Goal: Task Accomplishment & Management: Use online tool/utility

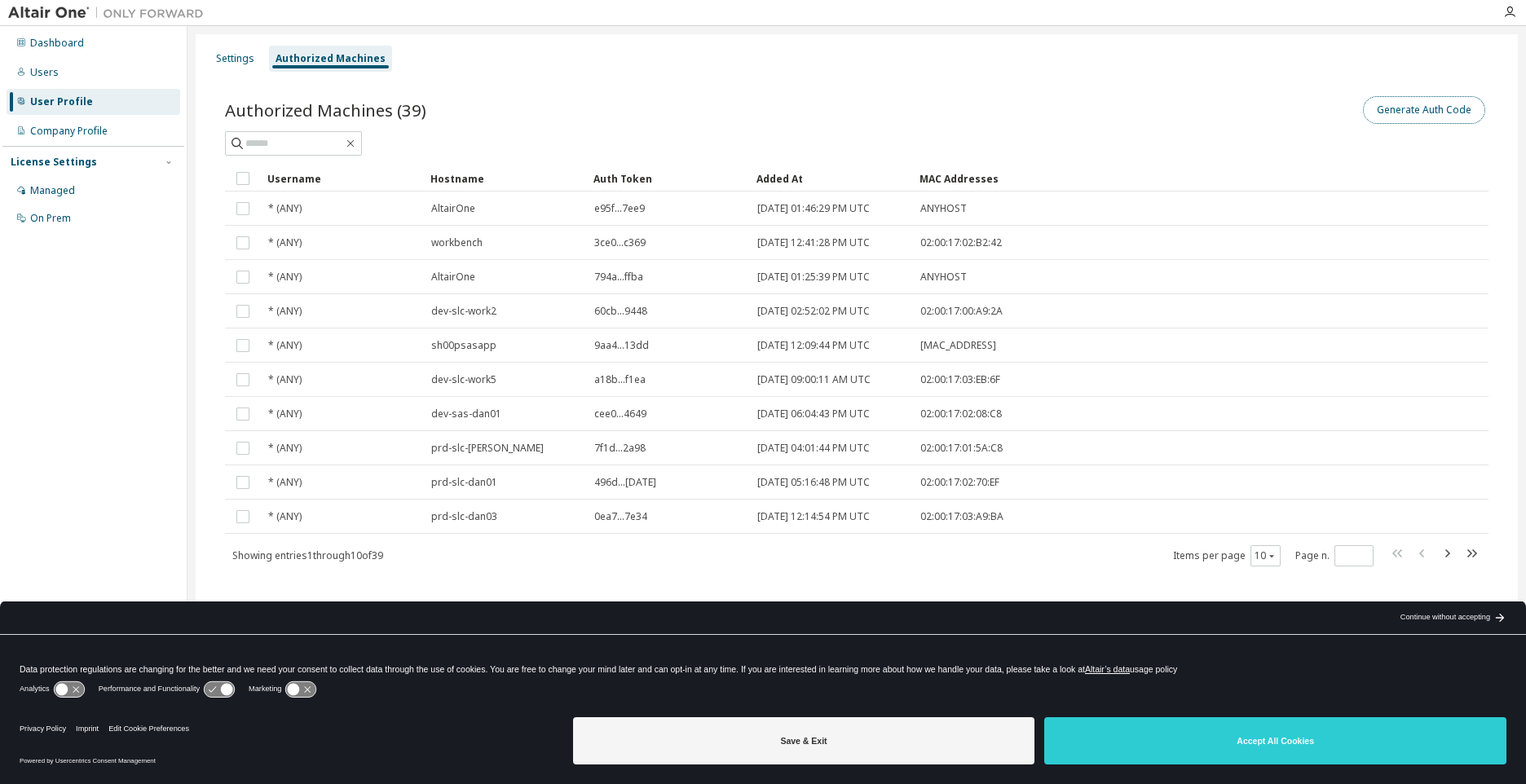
click at [1403, 114] on button "Generate Auth Code" at bounding box center [1425, 111] width 122 height 28
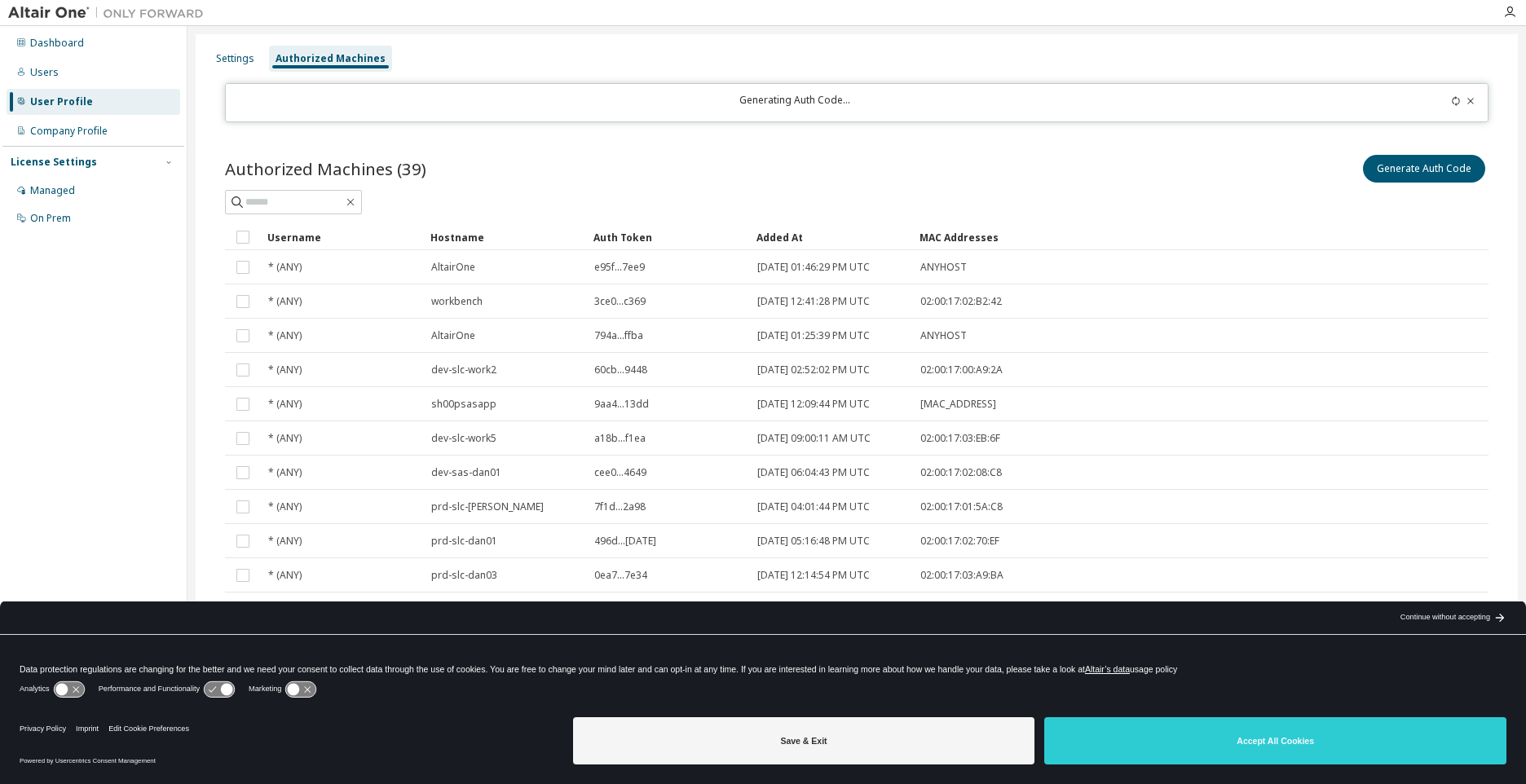
click at [1468, 97] on icon at bounding box center [1471, 101] width 9 height 9
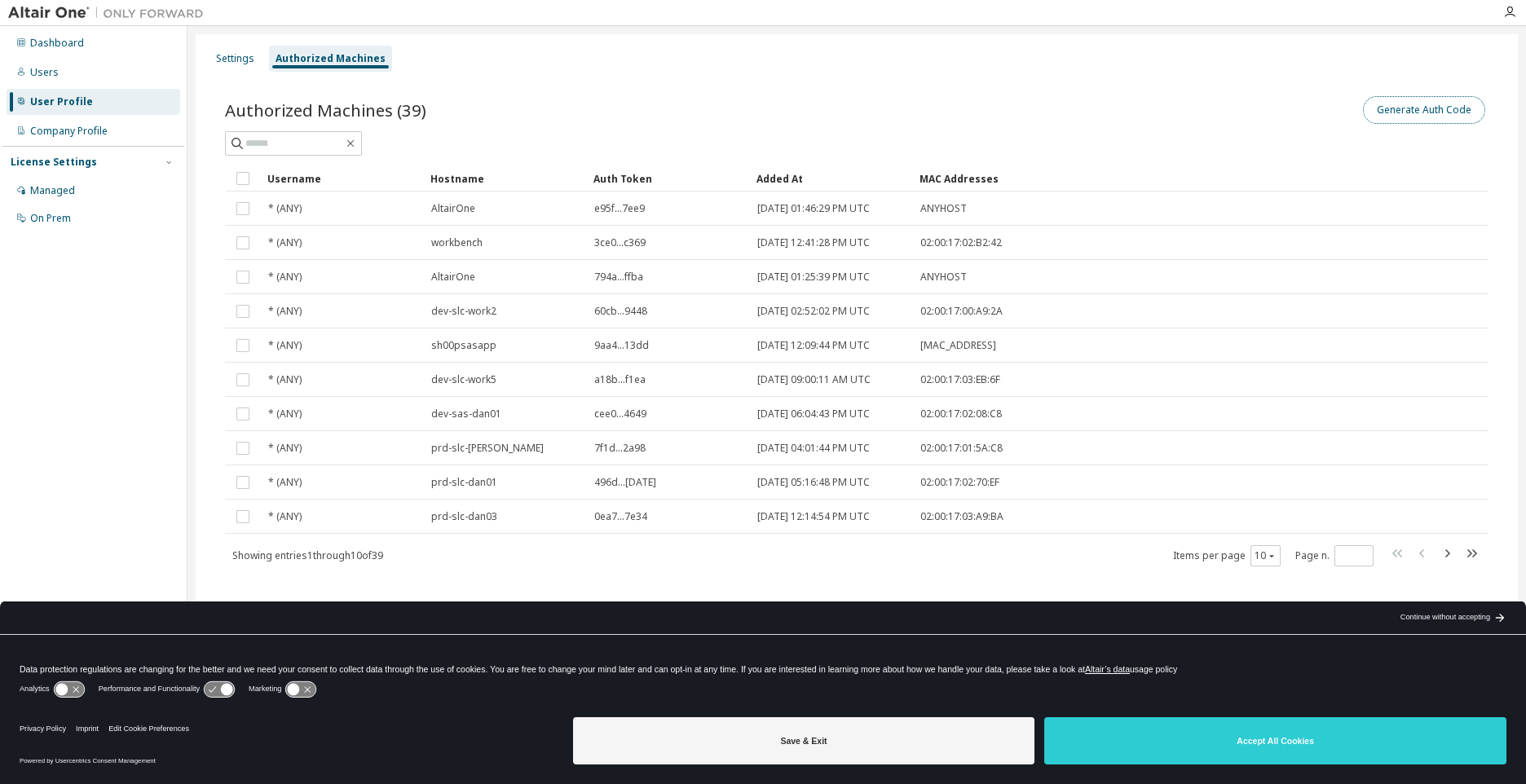
click at [1432, 116] on button "Generate Auth Code" at bounding box center [1425, 111] width 122 height 28
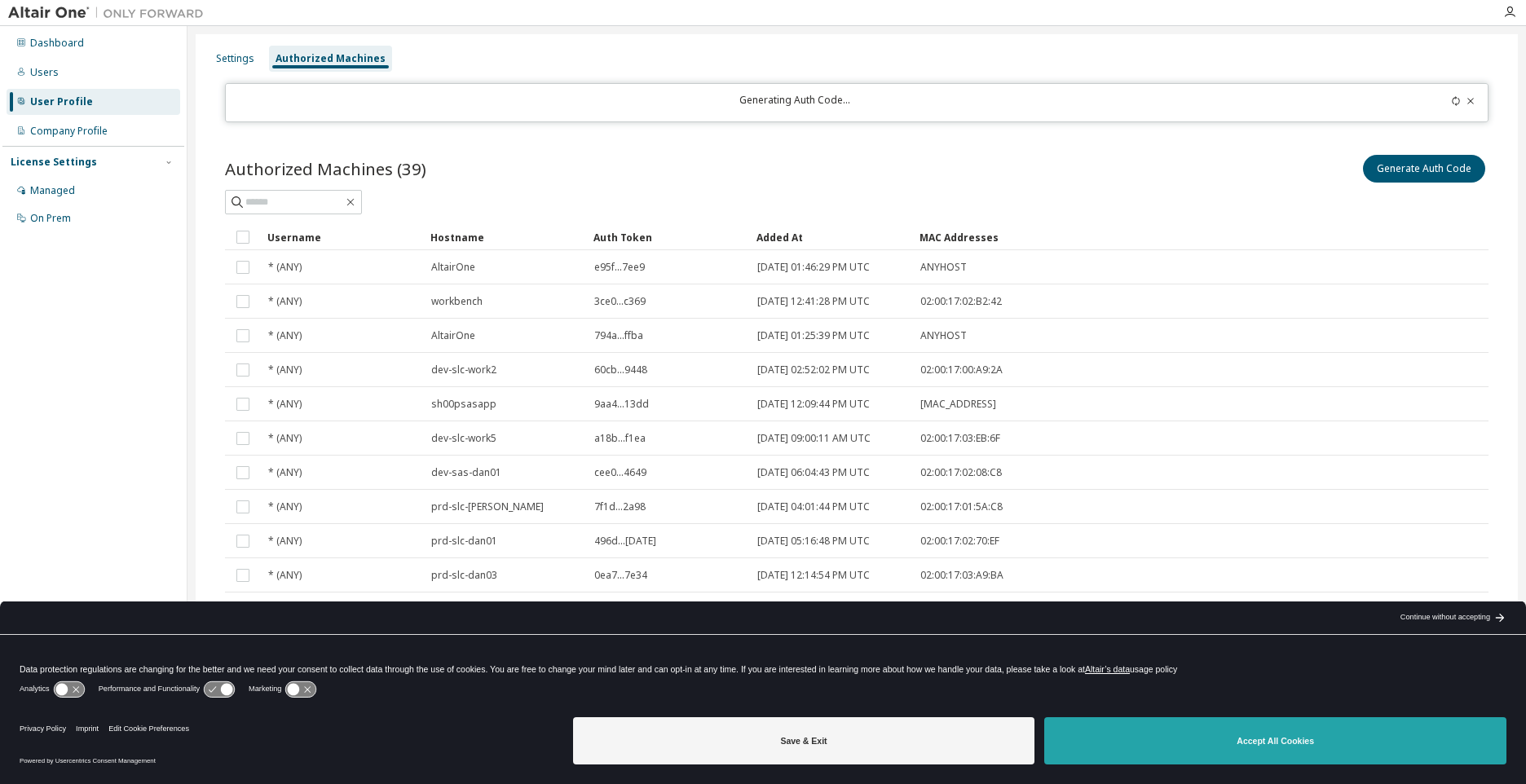
click at [1252, 741] on button "Accept All Cookies" at bounding box center [1276, 741] width 462 height 47
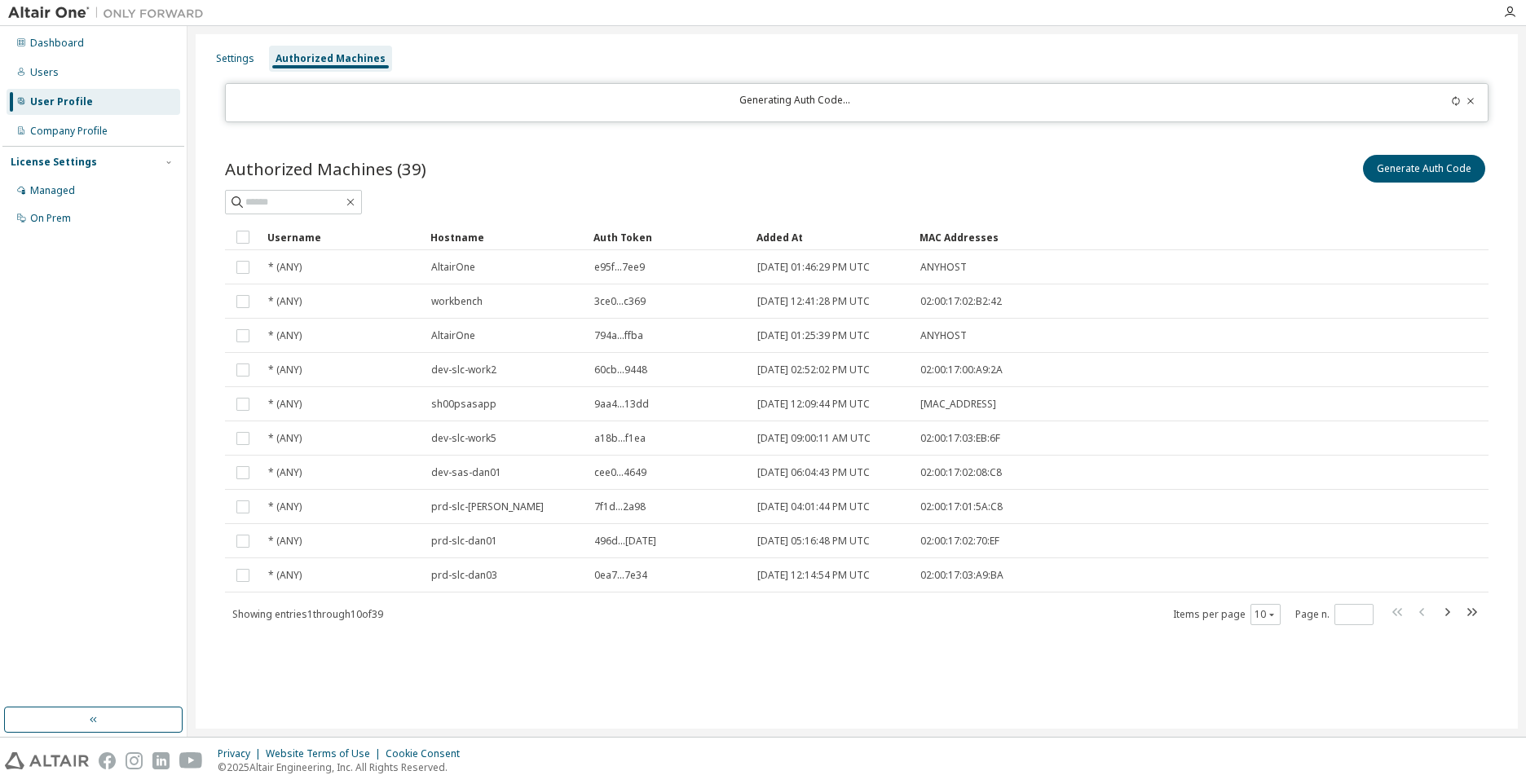
click at [795, 48] on div "Settings Authorized Machines" at bounding box center [856, 58] width 1303 height 29
click at [865, 162] on div "Generate Auth Code" at bounding box center [1173, 169] width 632 height 35
click at [96, 125] on div "Company Profile" at bounding box center [68, 131] width 78 height 13
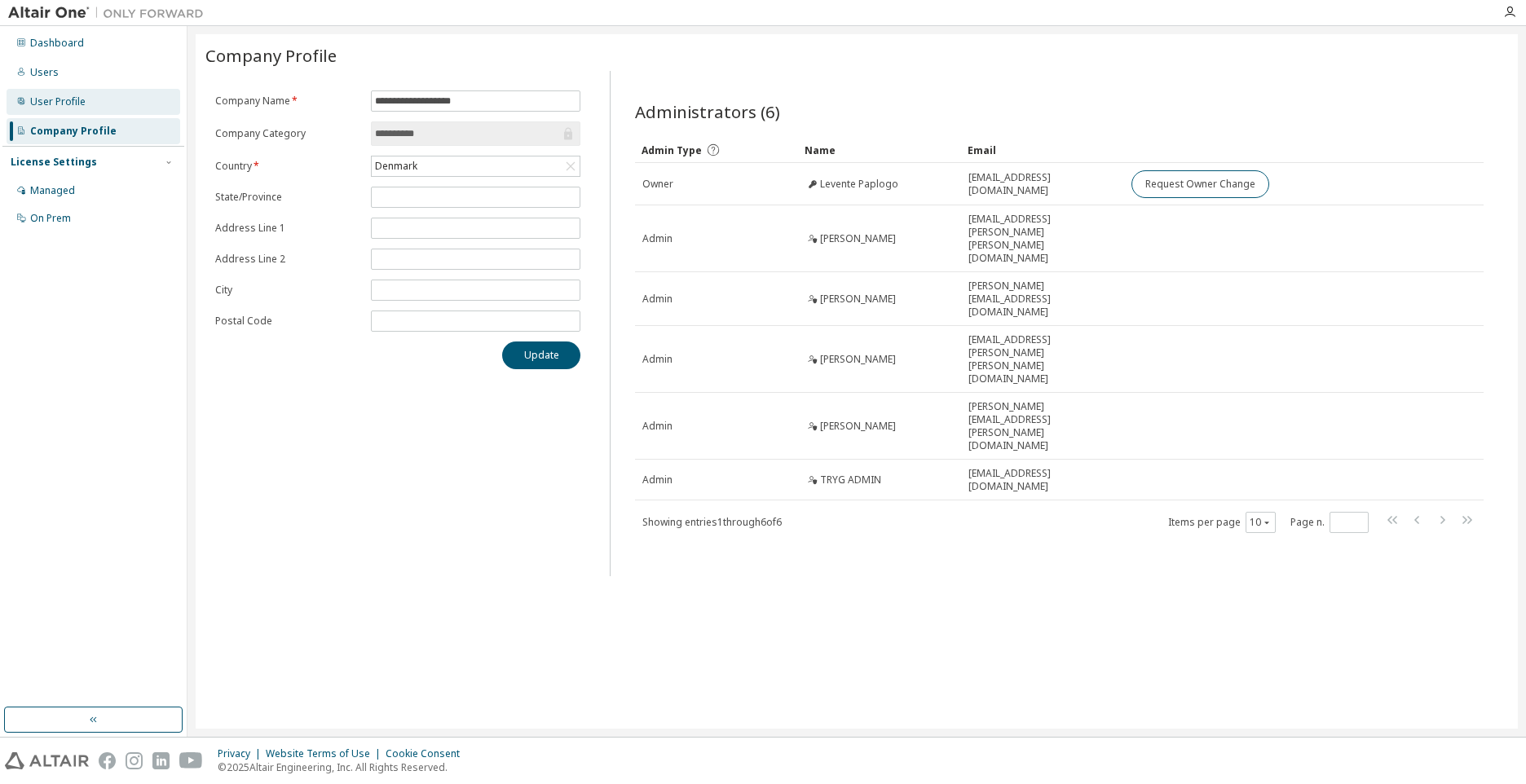
click at [79, 100] on div "User Profile" at bounding box center [57, 102] width 55 height 13
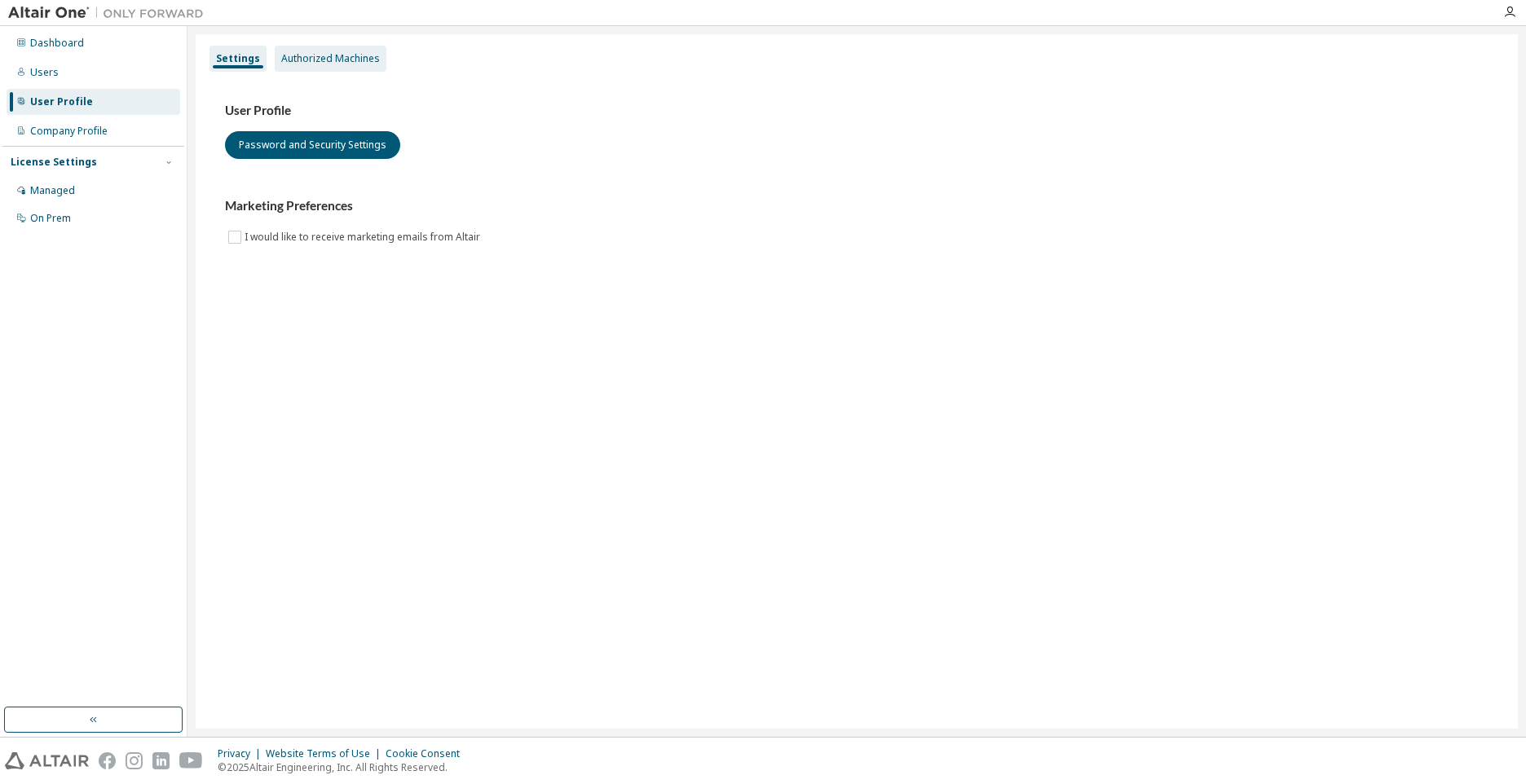
click at [353, 53] on div "Authorized Machines" at bounding box center [330, 59] width 98 height 13
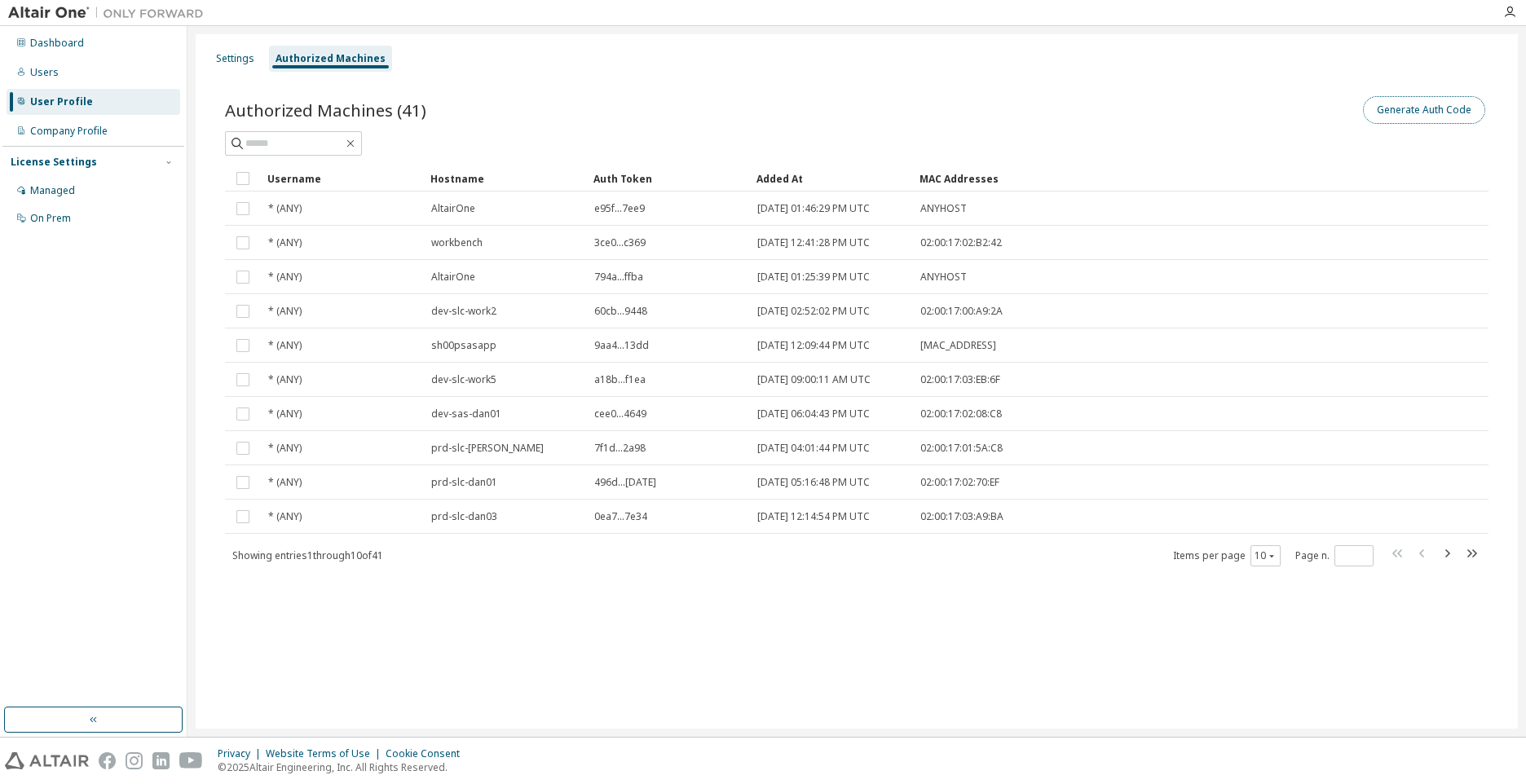
click at [1389, 111] on button "Generate Auth Code" at bounding box center [1425, 111] width 122 height 28
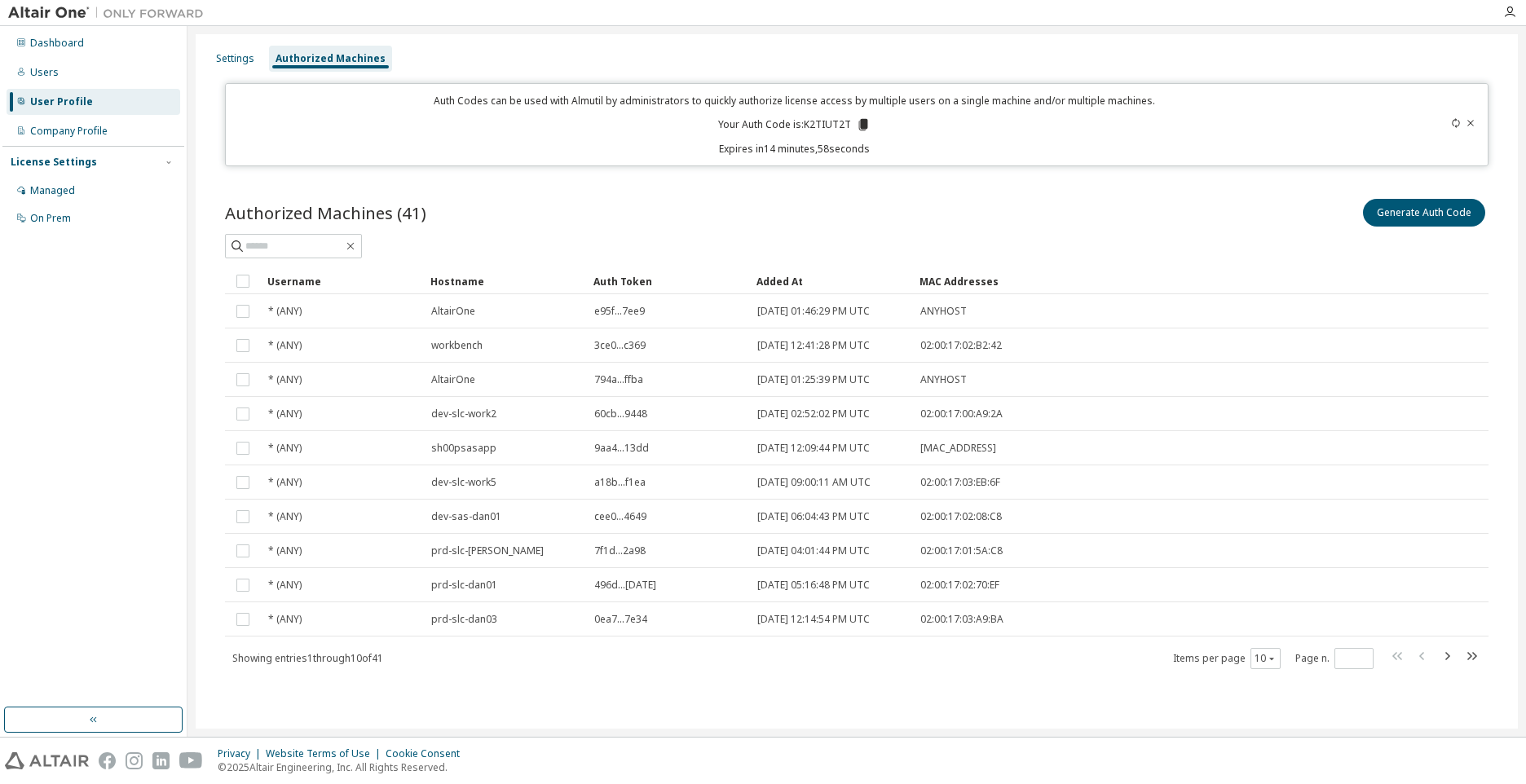
click at [859, 123] on icon at bounding box center [864, 125] width 9 height 11
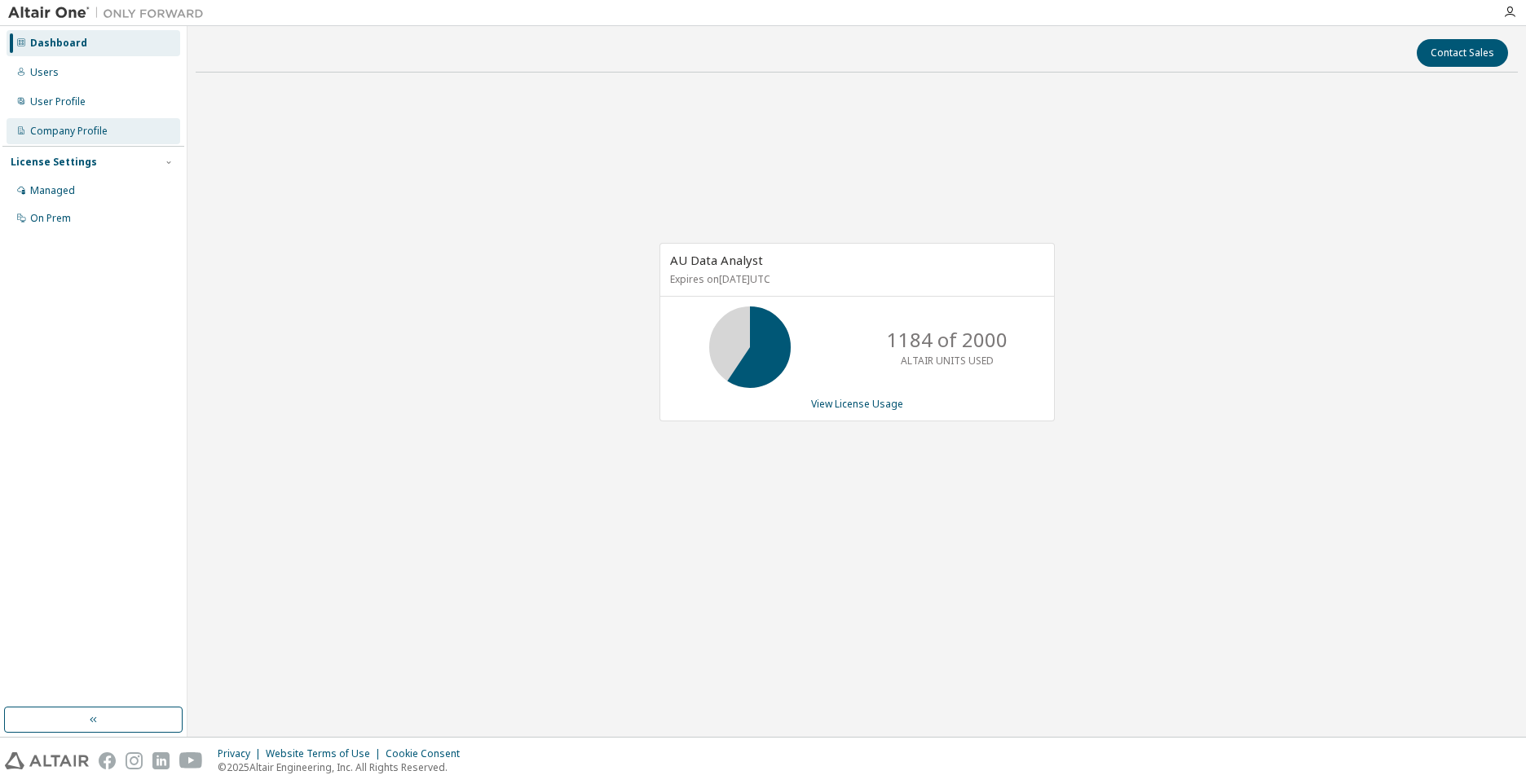
click at [77, 123] on div "Company Profile" at bounding box center [93, 131] width 174 height 26
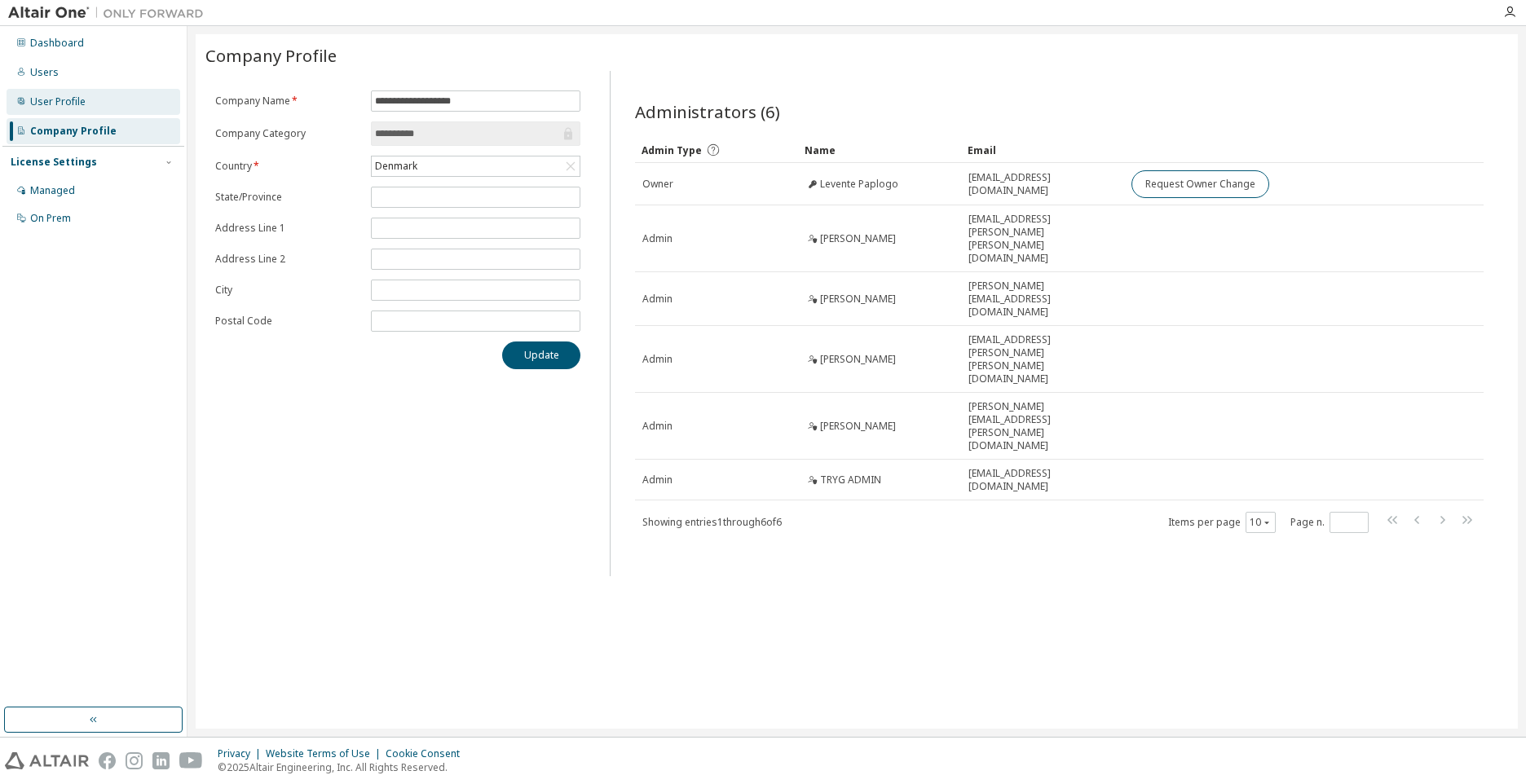
click at [75, 104] on div "User Profile" at bounding box center [57, 102] width 55 height 13
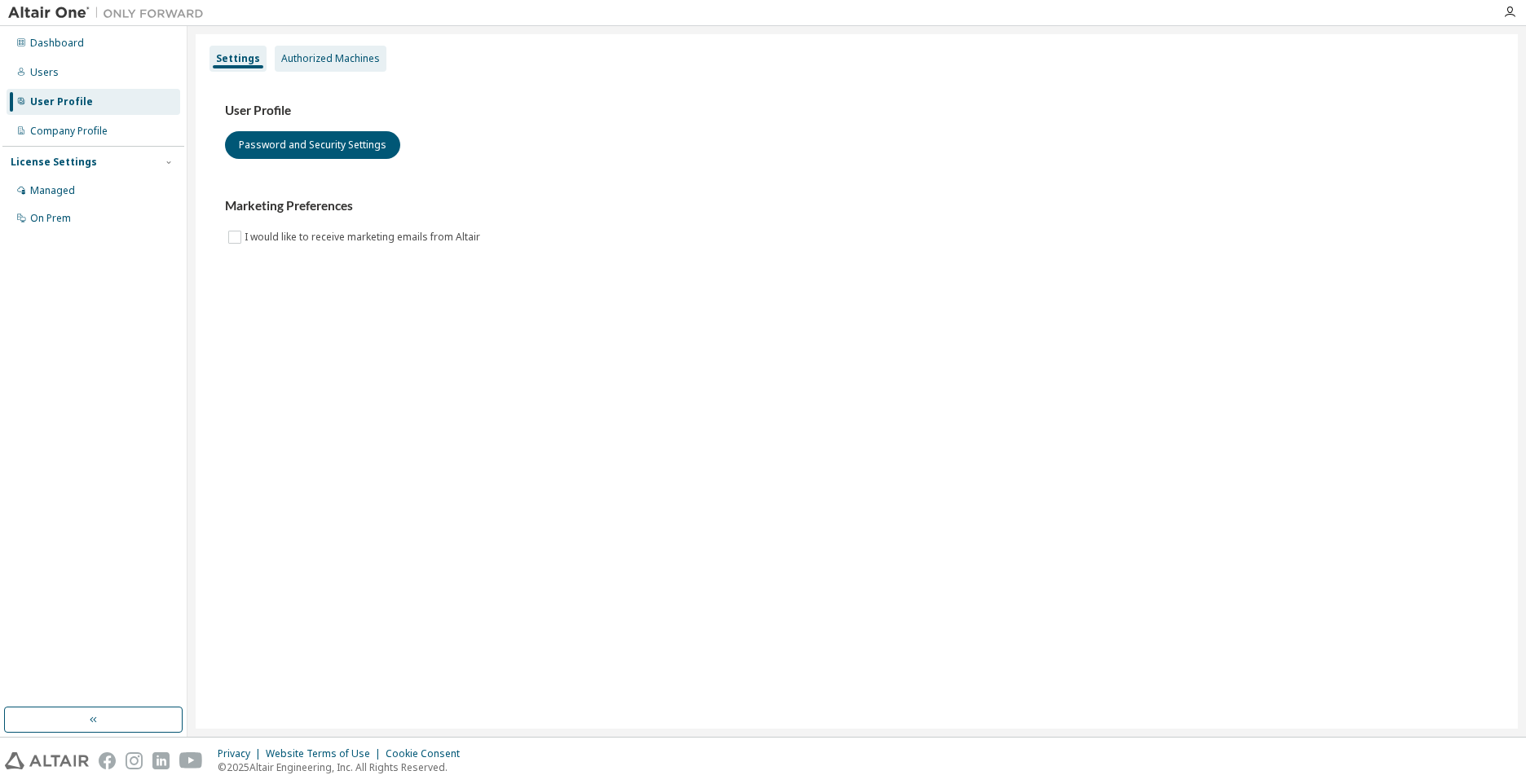
click at [345, 54] on div "Authorized Machines" at bounding box center [330, 59] width 98 height 13
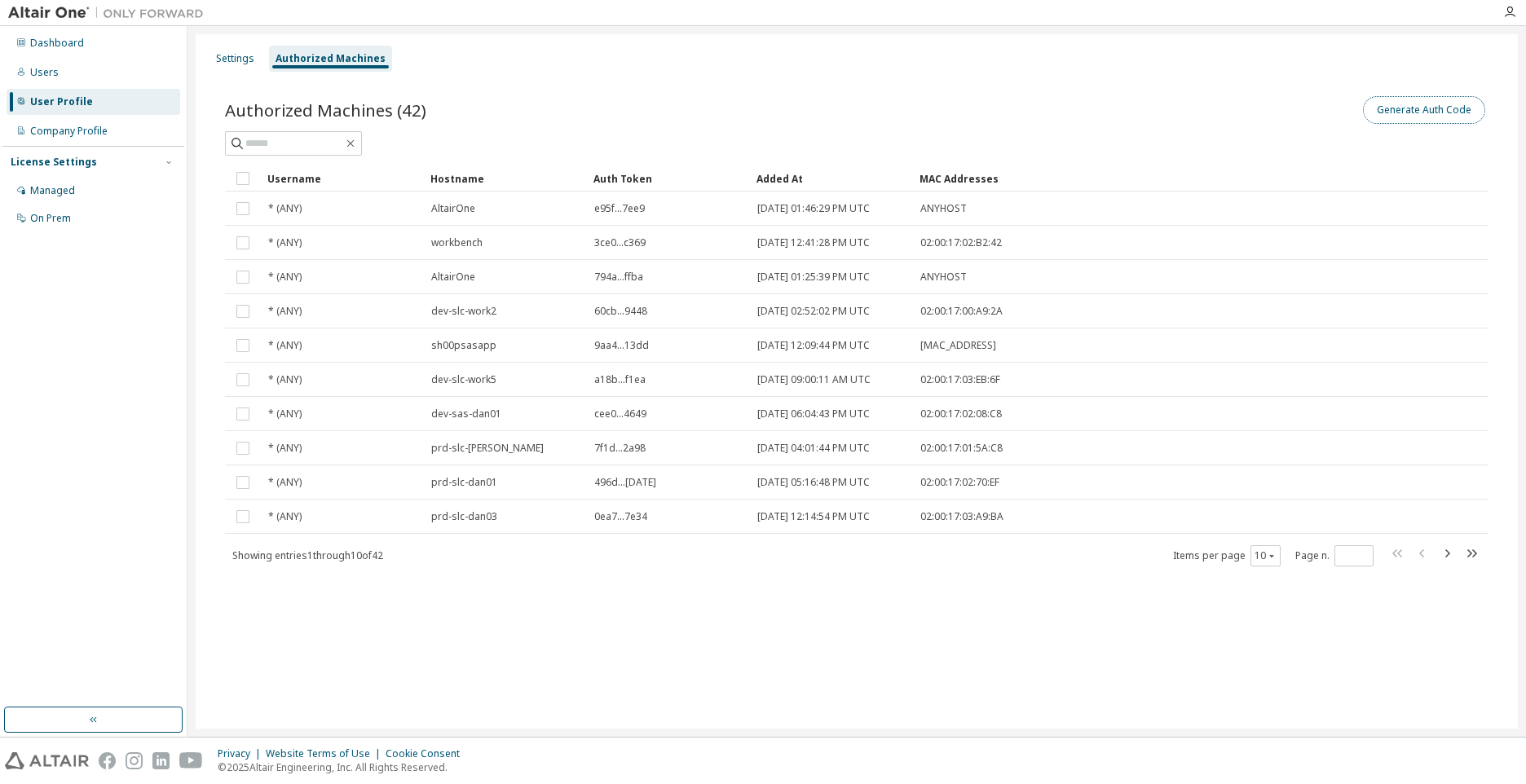
click at [1405, 115] on button "Generate Auth Code" at bounding box center [1425, 111] width 122 height 28
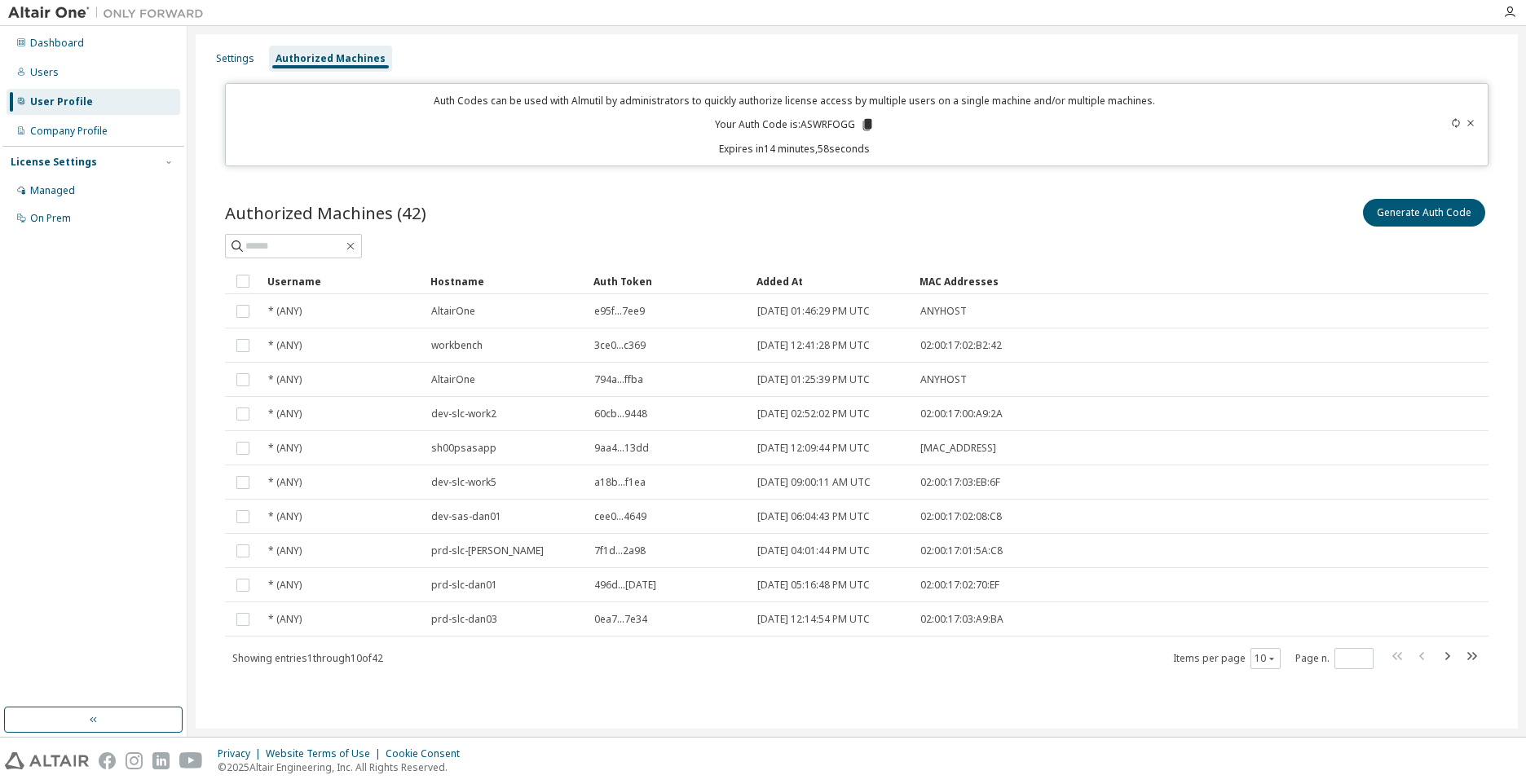
click at [869, 127] on icon at bounding box center [868, 125] width 9 height 11
